Goal: Task Accomplishment & Management: Use online tool/utility

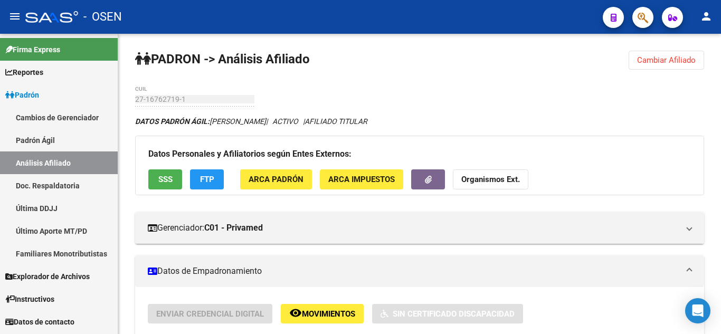
scroll to position [127, 0]
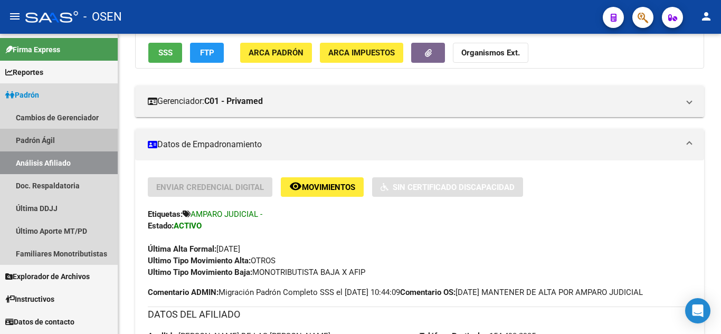
click at [62, 149] on link "Padrón Ágil" at bounding box center [59, 140] width 118 height 23
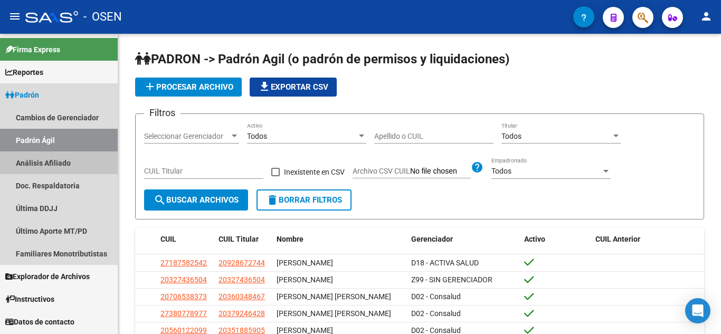
click at [62, 155] on link "Análisis Afiliado" at bounding box center [59, 163] width 118 height 23
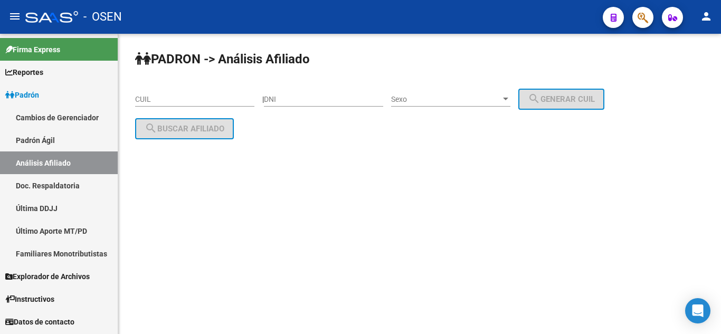
click at [300, 91] on div "DNI" at bounding box center [323, 96] width 119 height 21
type input "13656360"
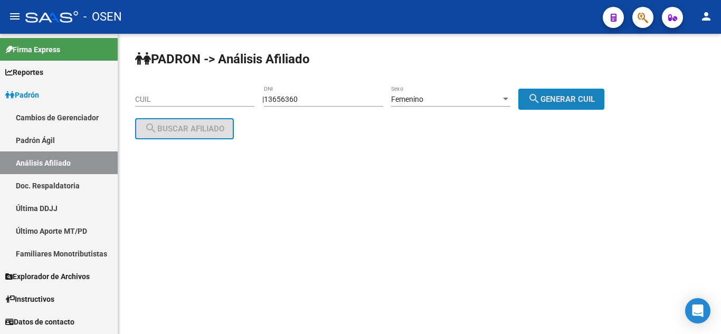
click at [575, 106] on button "search Generar CUIL" at bounding box center [561, 99] width 86 height 21
type input "27-13656360-8"
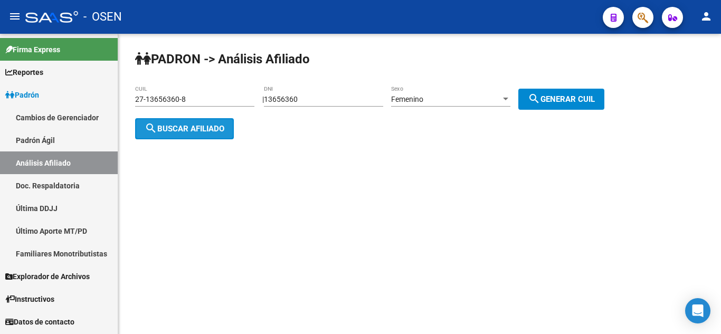
click at [202, 124] on span "search Buscar afiliado" at bounding box center [185, 129] width 80 height 10
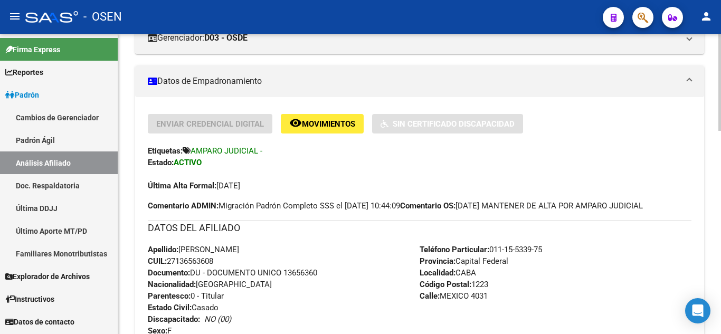
scroll to position [211, 0]
